Goal: Transaction & Acquisition: Register for event/course

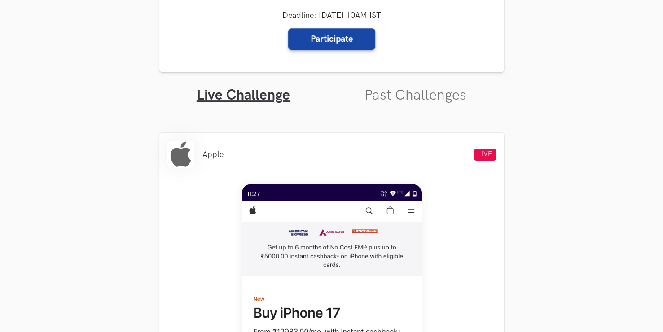
scroll to position [244, 0]
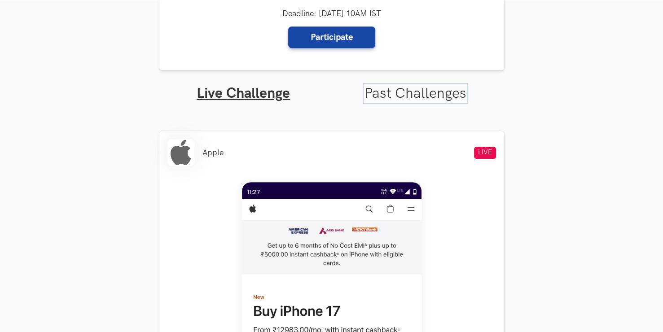
click at [410, 97] on link "Past Challenges" at bounding box center [415, 94] width 102 height 18
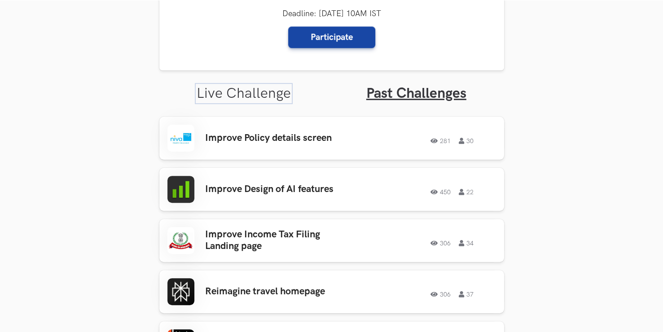
click at [274, 91] on link "Live Challenge" at bounding box center [244, 94] width 94 height 18
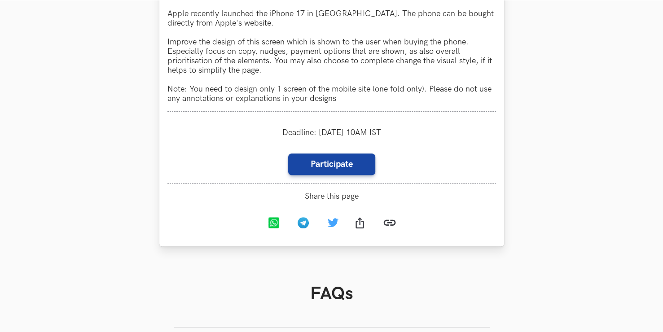
scroll to position [874, 0]
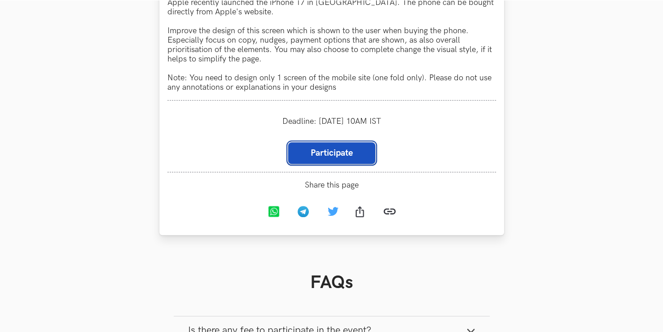
click at [345, 158] on link "Participate" at bounding box center [331, 153] width 87 height 22
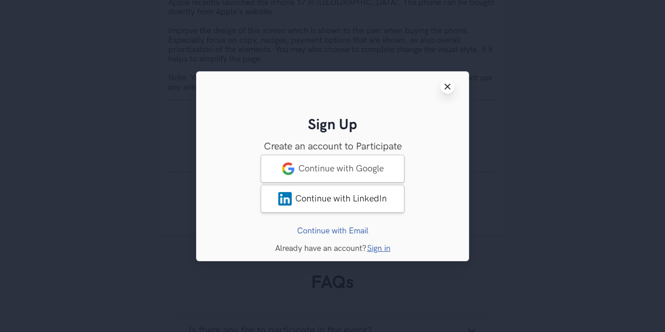
click at [447, 89] on icon "Close modal window" at bounding box center [447, 86] width 7 height 7
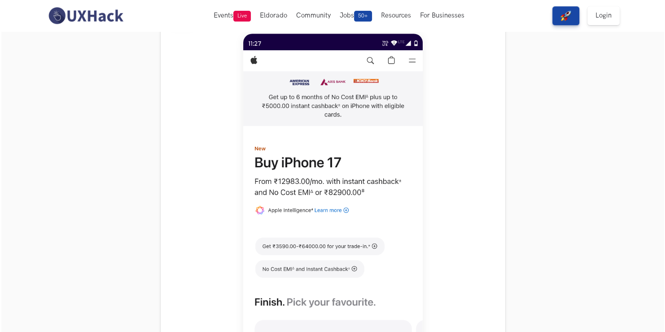
scroll to position [0, 0]
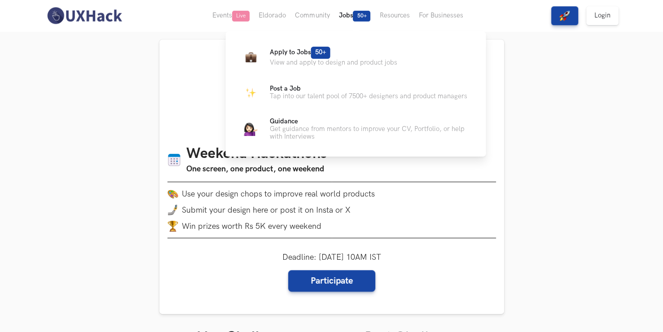
click at [351, 14] on button "Jobs 50+" at bounding box center [354, 15] width 41 height 31
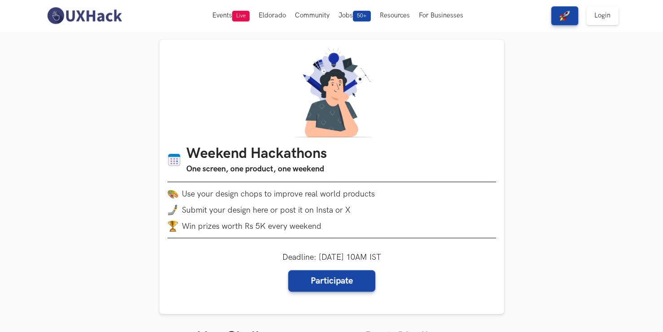
click at [104, 23] on img at bounding box center [84, 15] width 80 height 19
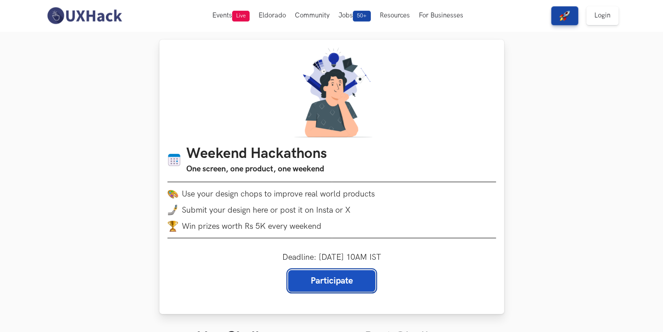
click at [325, 279] on link "Participate" at bounding box center [331, 281] width 87 height 22
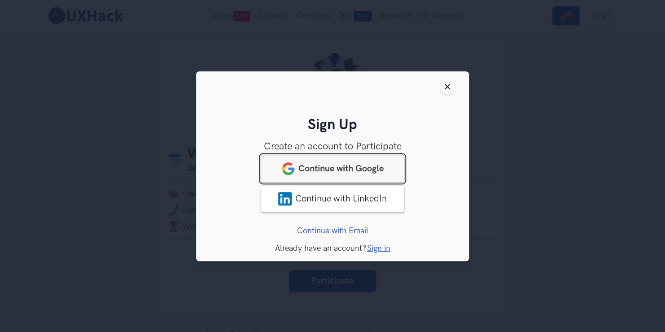
click at [338, 178] on link "Continue with Google" at bounding box center [333, 168] width 144 height 28
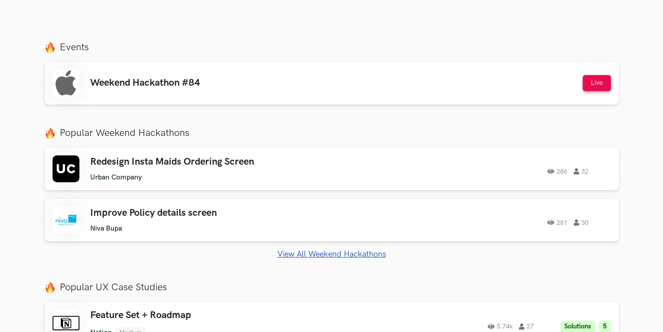
scroll to position [311, 0]
click at [258, 164] on h3 "Redesign Insta Maids Ordering Screen" at bounding box center [217, 162] width 255 height 12
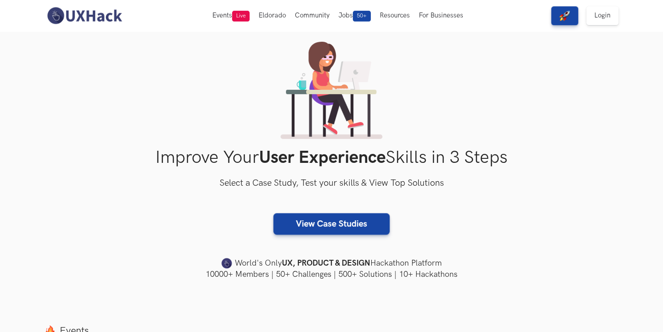
scroll to position [0, 0]
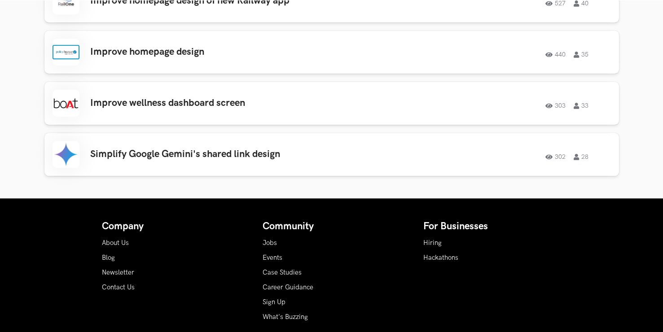
scroll to position [941, 0]
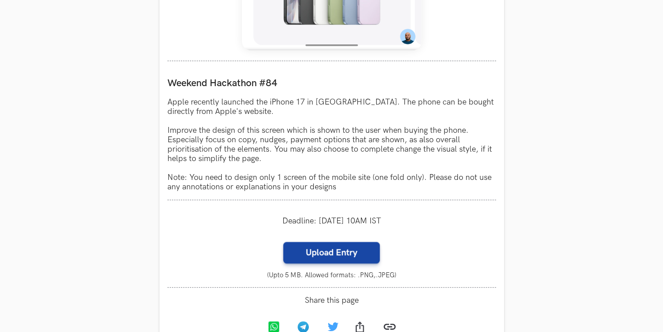
scroll to position [783, 0]
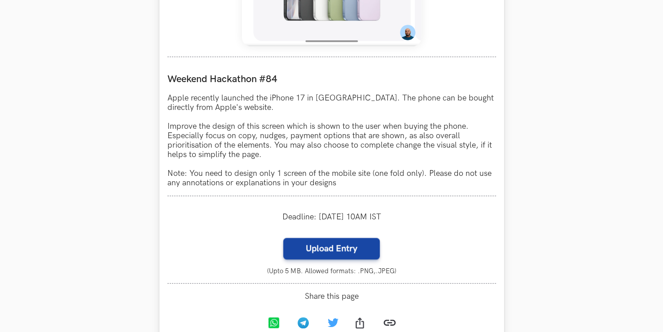
click at [382, 163] on p "Apple recently launched the iPhone 17 in India. The phone can be bought directl…" at bounding box center [331, 140] width 329 height 94
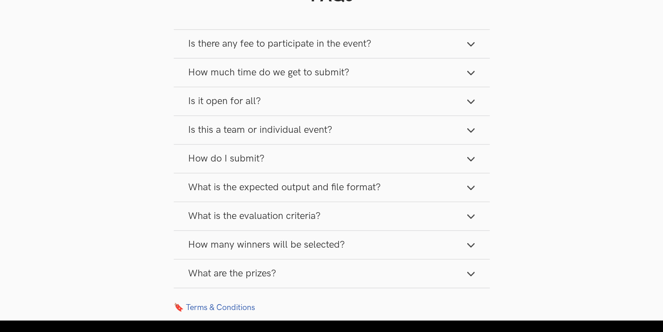
scroll to position [1185, 0]
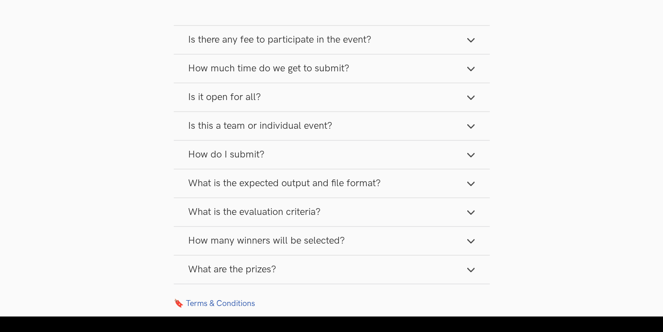
click at [312, 268] on button "What are the prizes?" at bounding box center [332, 269] width 316 height 28
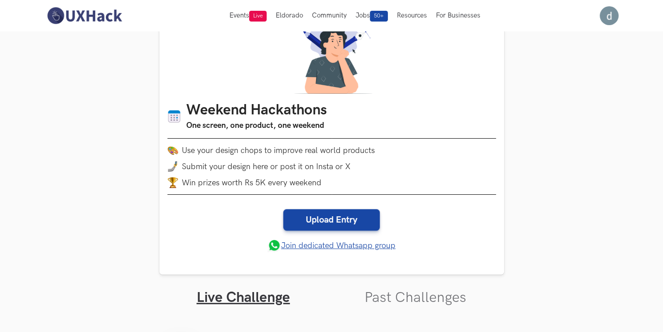
scroll to position [0, 0]
